Goal: Information Seeking & Learning: Check status

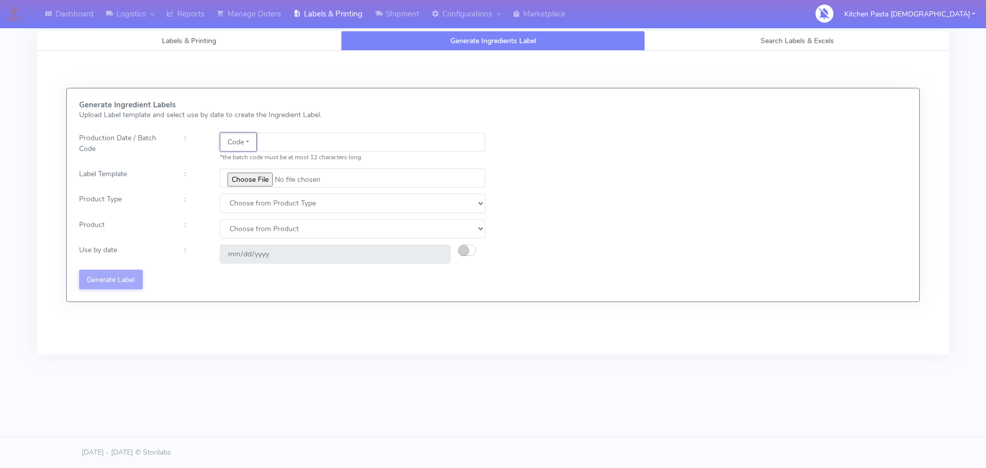
click at [249, 146] on button "Code" at bounding box center [238, 141] width 37 height 19
click at [245, 160] on link "Date" at bounding box center [260, 162] width 81 height 17
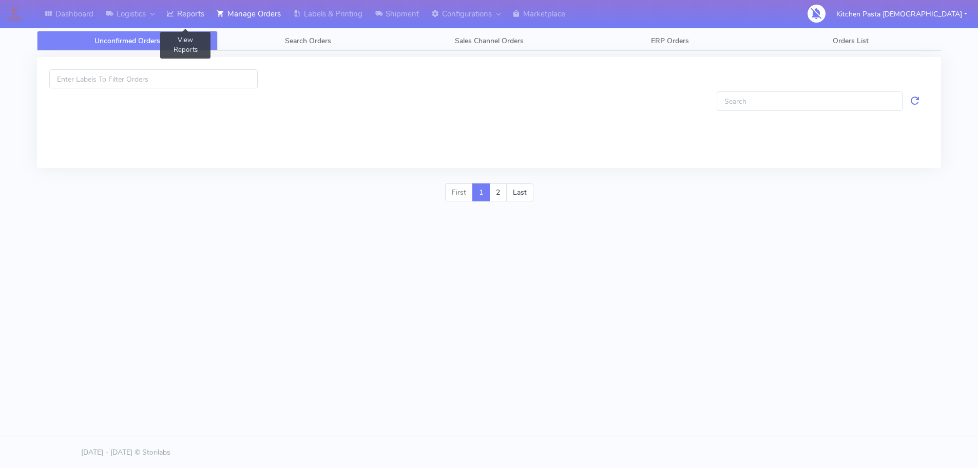
click at [203, 15] on link "Reports" at bounding box center [185, 14] width 50 height 28
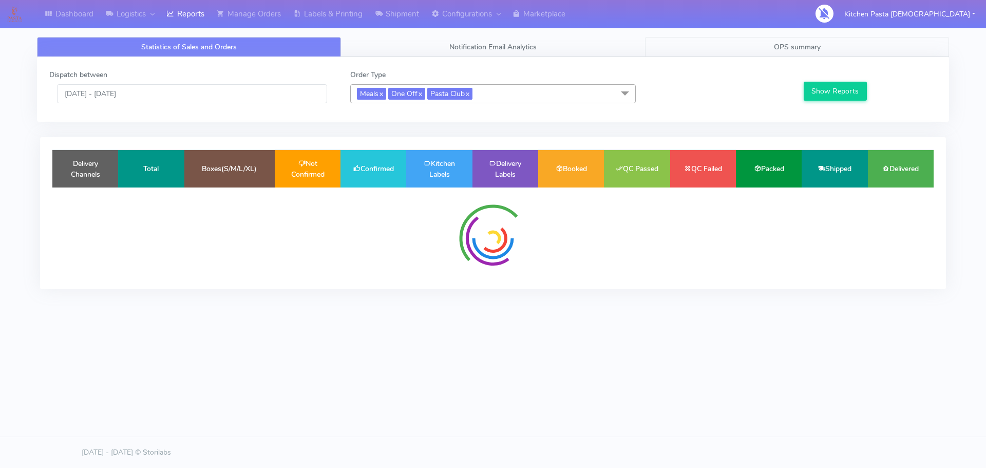
click at [757, 43] on link "OPS summary" at bounding box center [797, 47] width 304 height 20
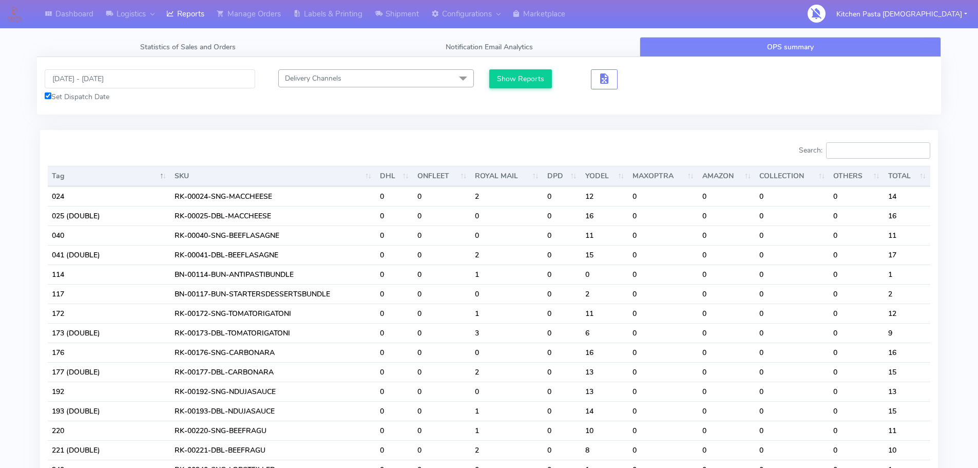
click at [849, 157] on input "Search:" at bounding box center [878, 150] width 104 height 16
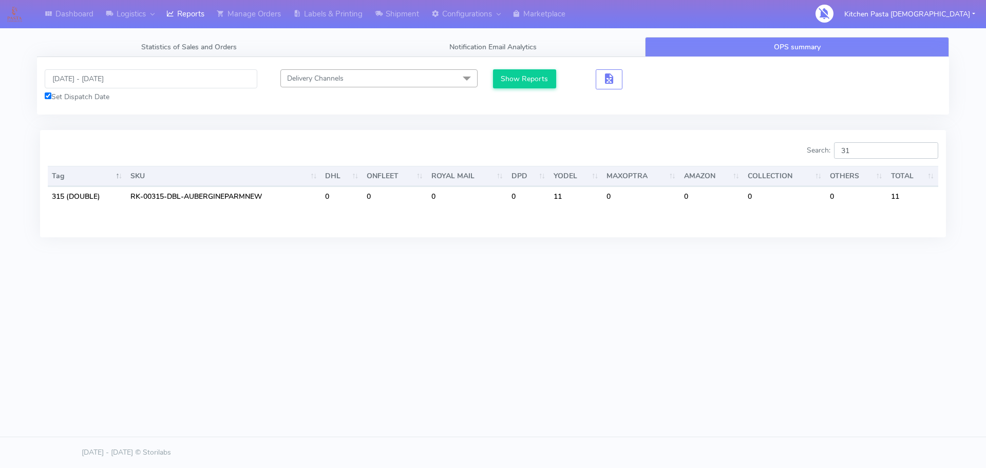
type input "3"
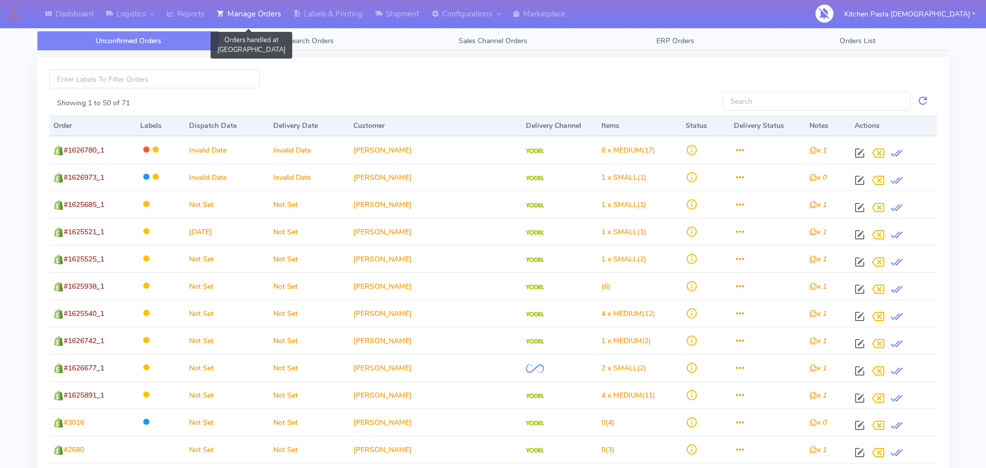
click at [241, 14] on link "Manage Orders" at bounding box center [248, 14] width 76 height 28
click at [182, 11] on link "Reports" at bounding box center [185, 14] width 50 height 28
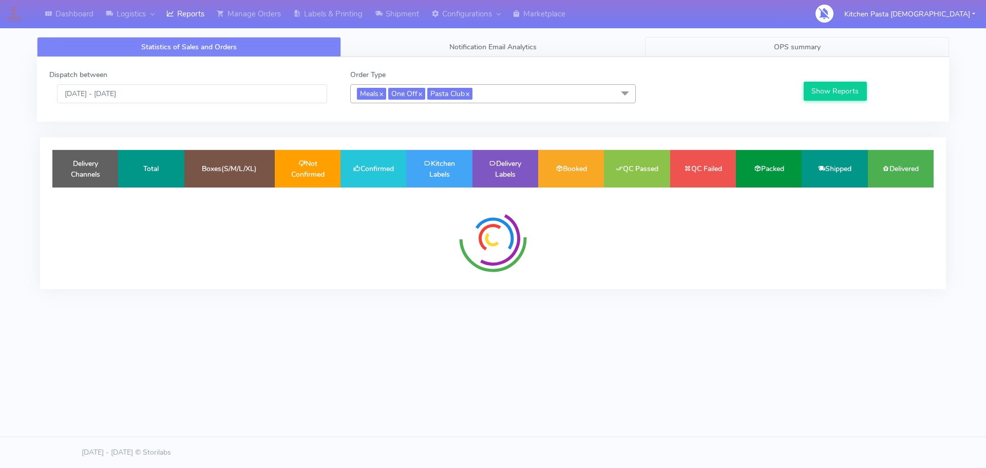
click at [795, 49] on span "OPS summary" at bounding box center [797, 47] width 47 height 10
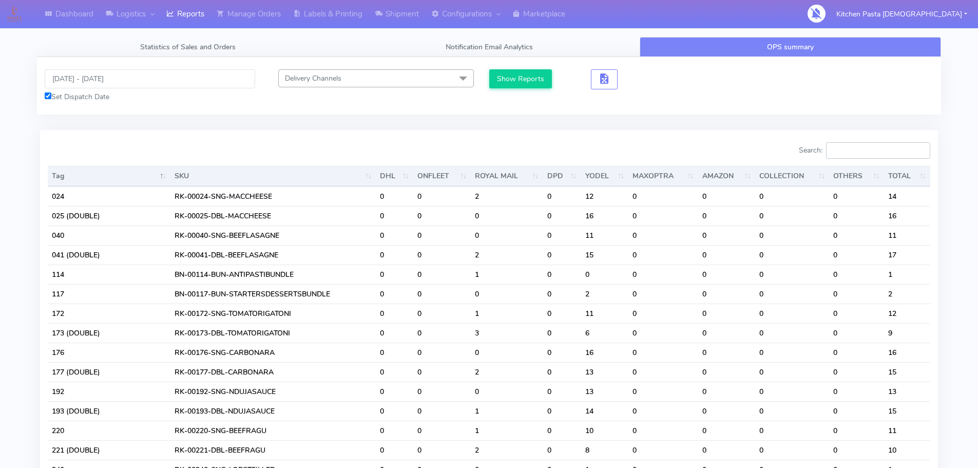
click at [904, 156] on input "Search:" at bounding box center [878, 150] width 104 height 16
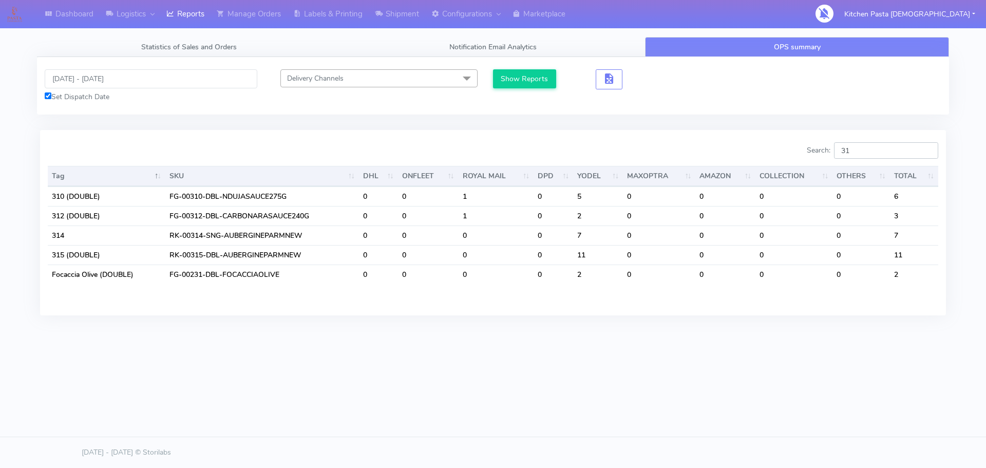
type input "31"
click at [158, 78] on input "29/09/2025 - 29/09/2025" at bounding box center [151, 78] width 213 height 19
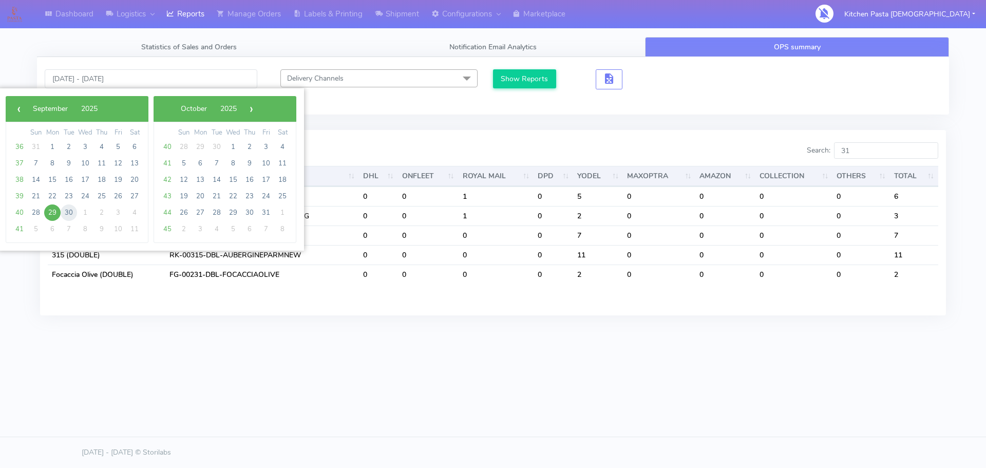
click at [72, 208] on span "30" at bounding box center [69, 212] width 16 height 16
type input "30/09/2025 - 30/09/2025"
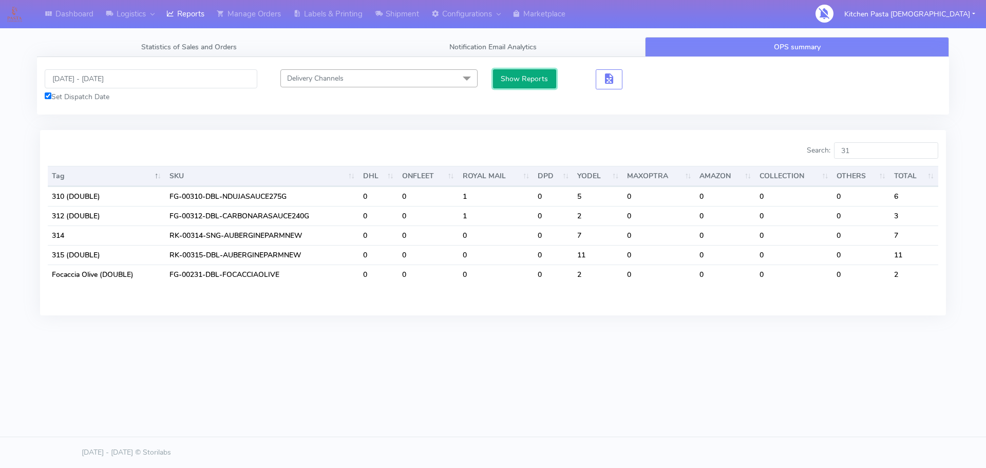
click at [545, 83] on button "Show Reports" at bounding box center [524, 78] width 63 height 19
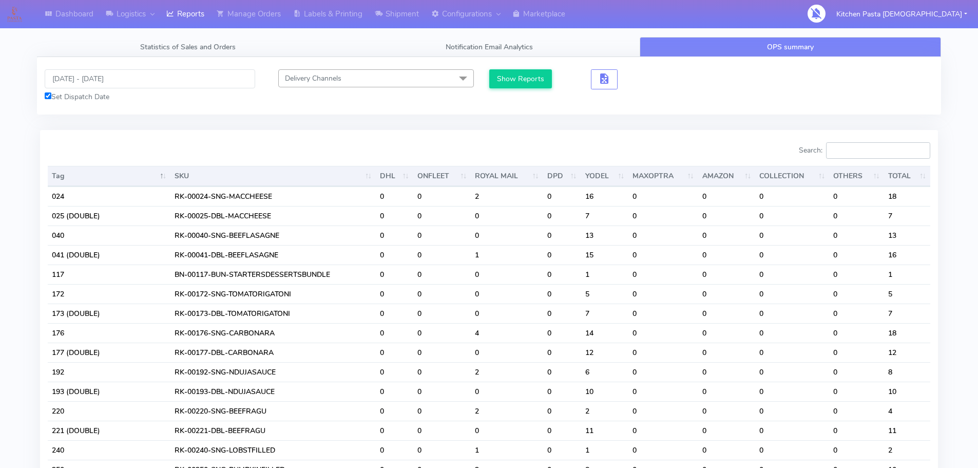
click at [870, 155] on input "Search:" at bounding box center [878, 150] width 104 height 16
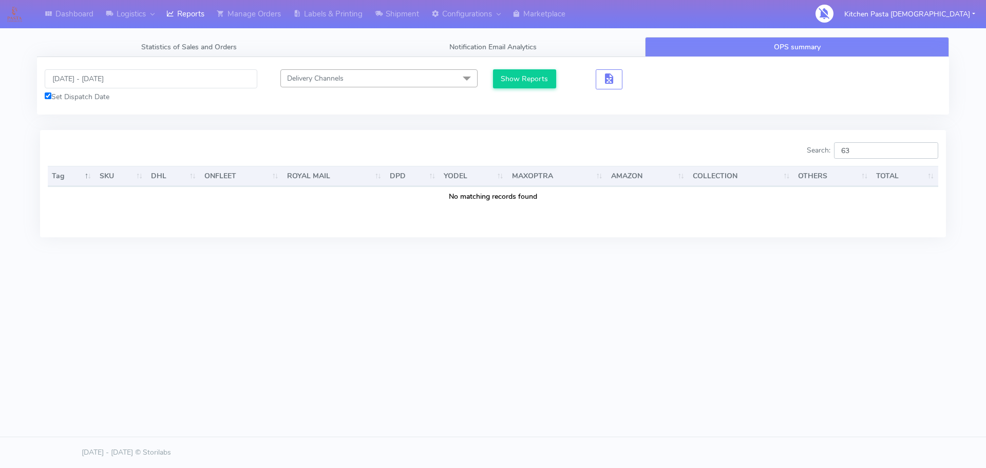
type input "6"
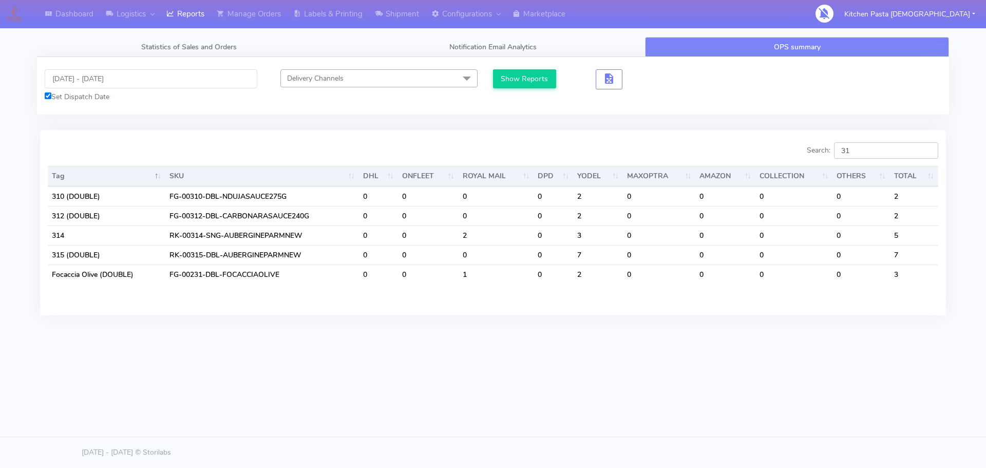
type input "315"
